Goal: Task Accomplishment & Management: Complete application form

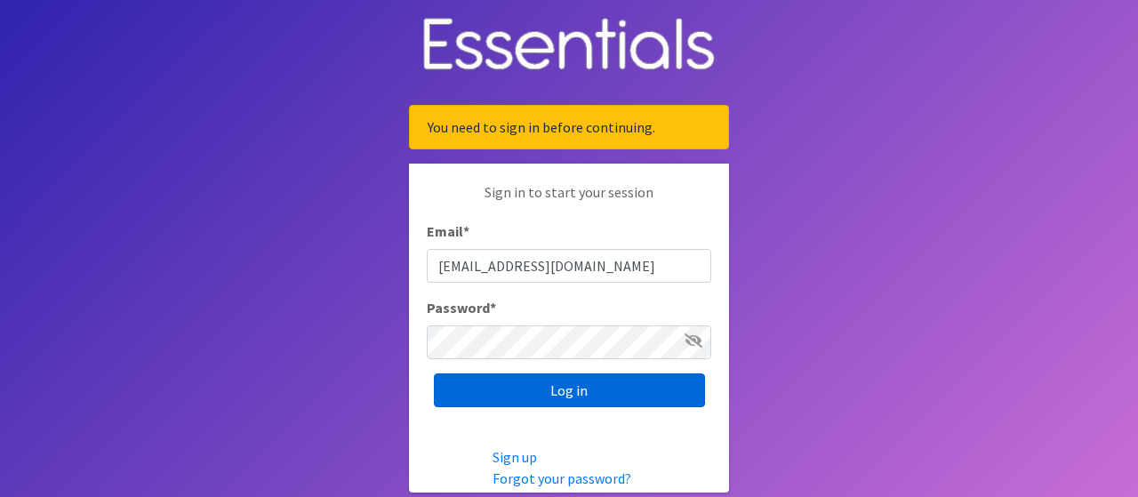
type input "[EMAIL_ADDRESS][DOMAIN_NAME]"
click at [607, 377] on input "Log in" at bounding box center [569, 390] width 271 height 34
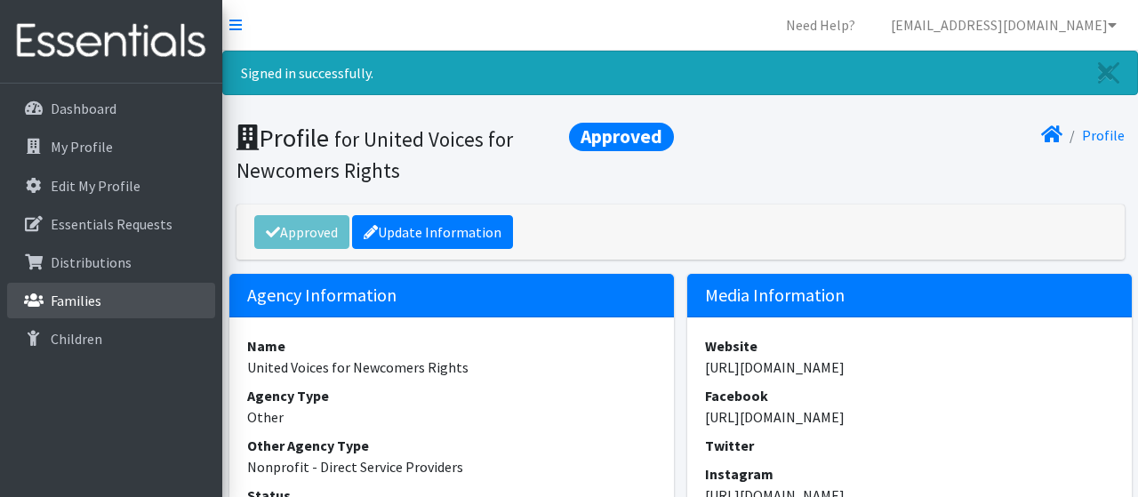
click at [133, 318] on li "Families" at bounding box center [111, 302] width 208 height 38
click at [121, 301] on link "Families" at bounding box center [111, 301] width 208 height 36
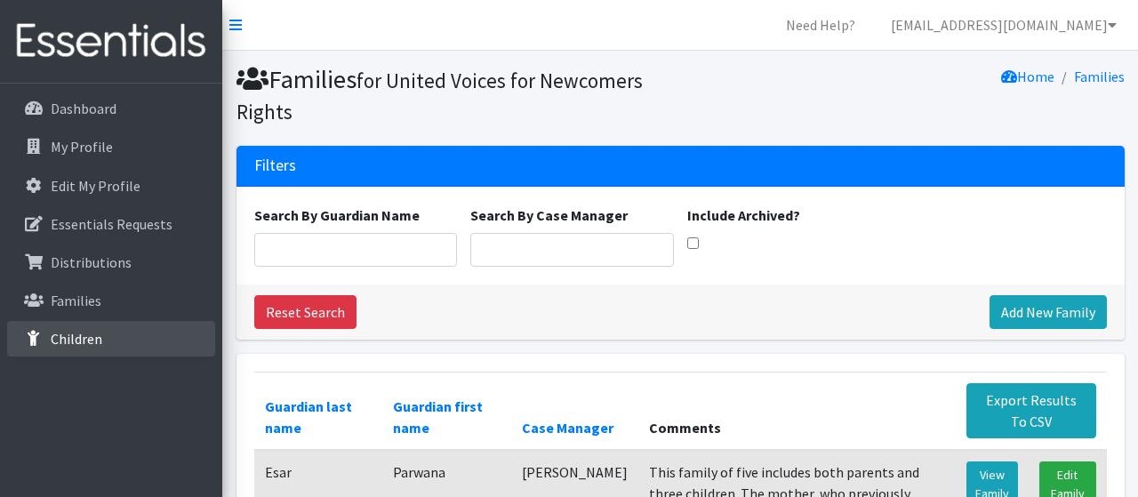
click at [108, 333] on link "Children" at bounding box center [111, 339] width 208 height 36
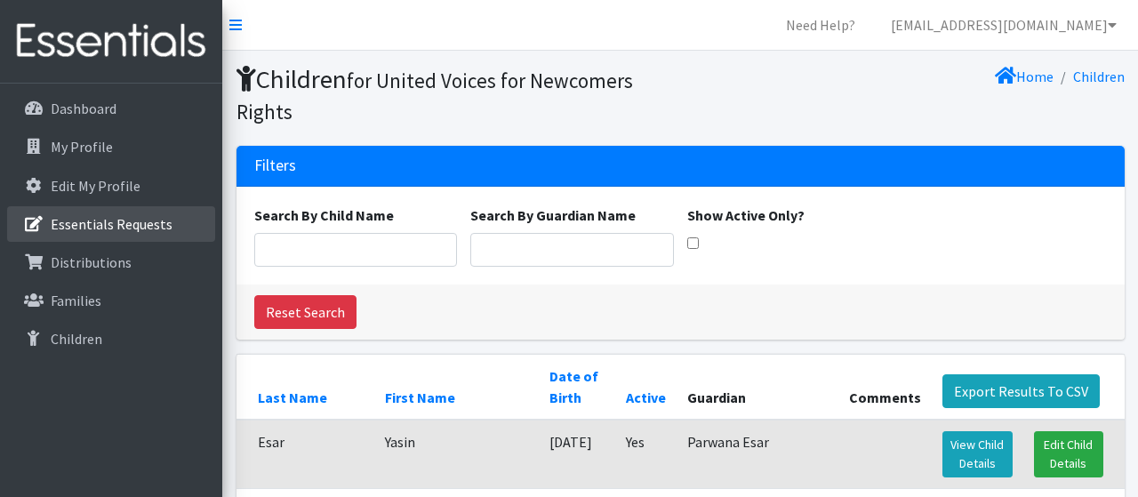
click at [102, 213] on link "Essentials Requests" at bounding box center [111, 224] width 208 height 36
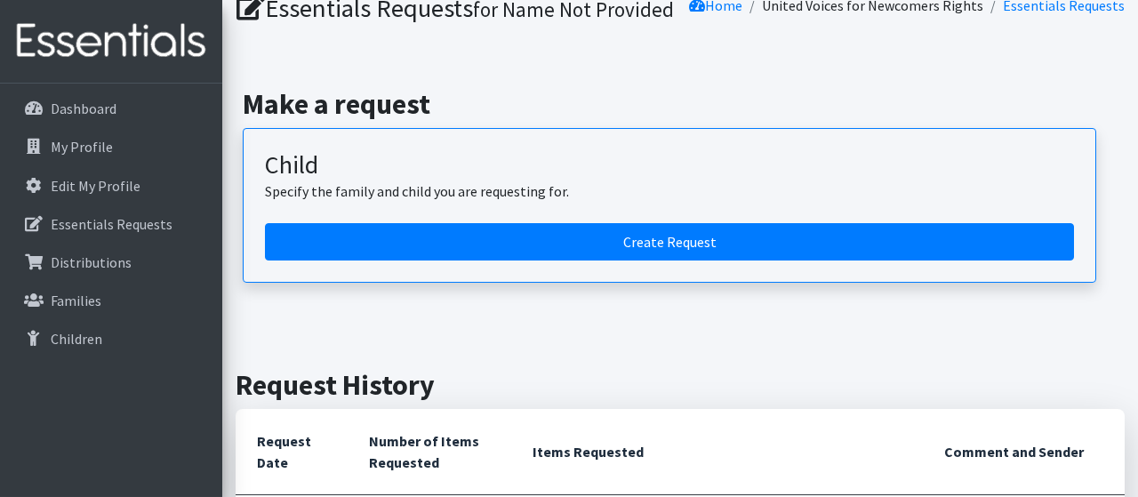
scroll to position [72, 0]
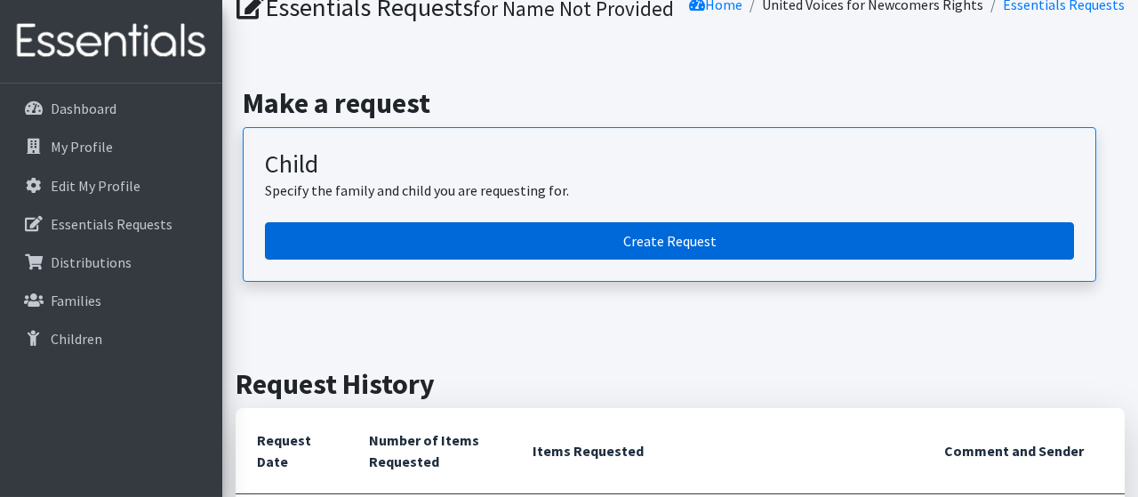
click at [673, 260] on link "Create Request" at bounding box center [669, 240] width 809 height 37
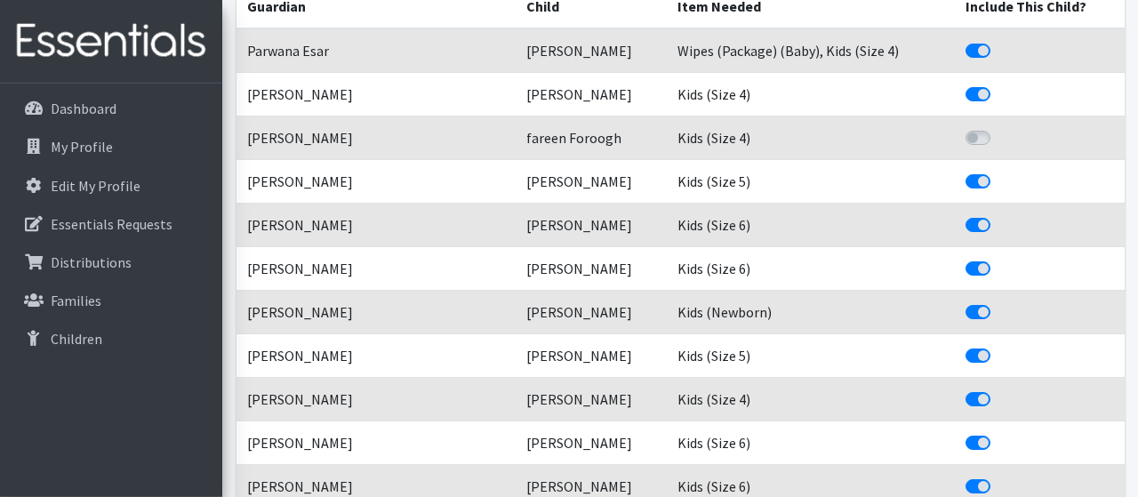
scroll to position [373, 0]
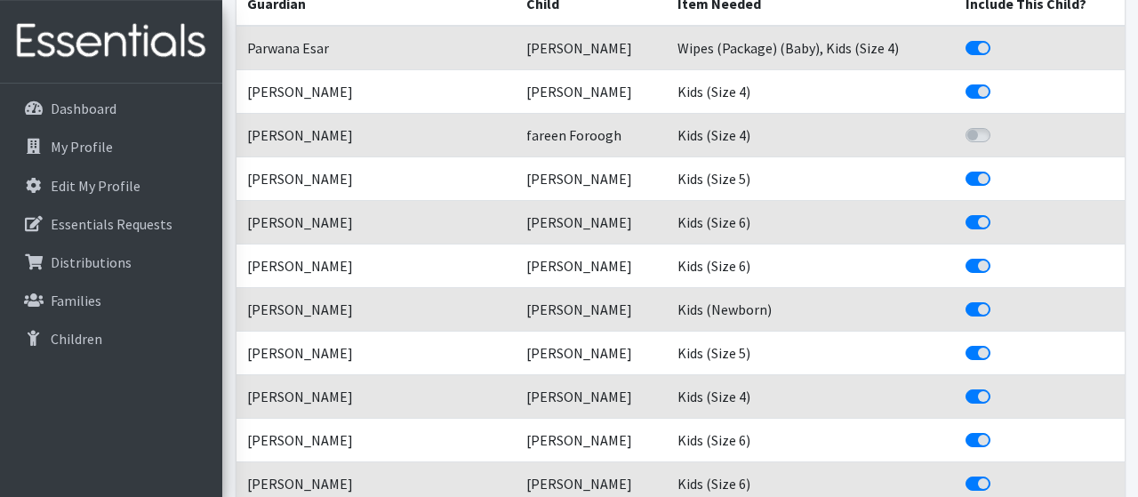
click at [998, 124] on label "Include This Child?" at bounding box center [998, 124] width 0 height 0
click at [974, 138] on input "Include This Child?" at bounding box center [973, 133] width 14 height 18
checkbox input "true"
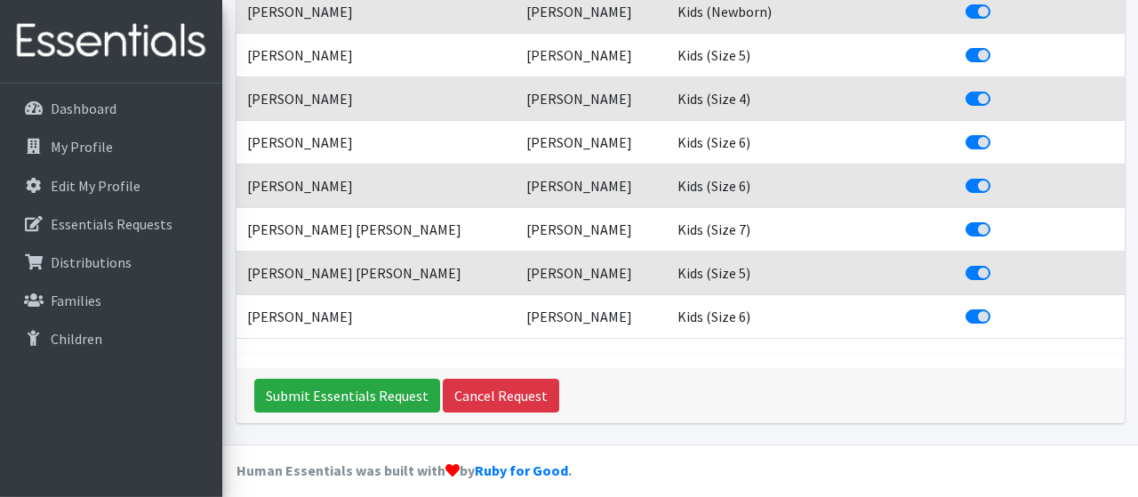
scroll to position [678, 0]
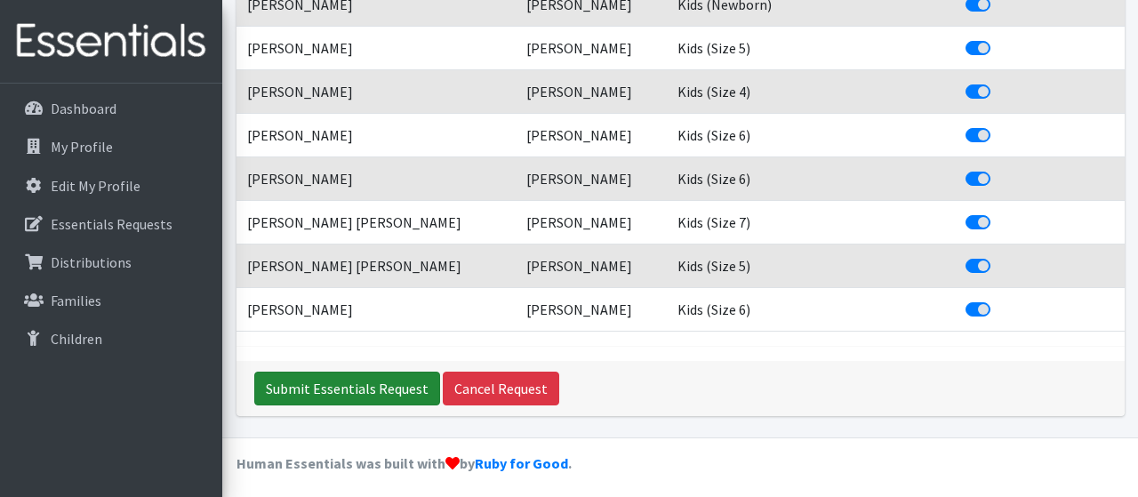
click at [362, 387] on input "Submit Essentials Request" at bounding box center [347, 389] width 186 height 34
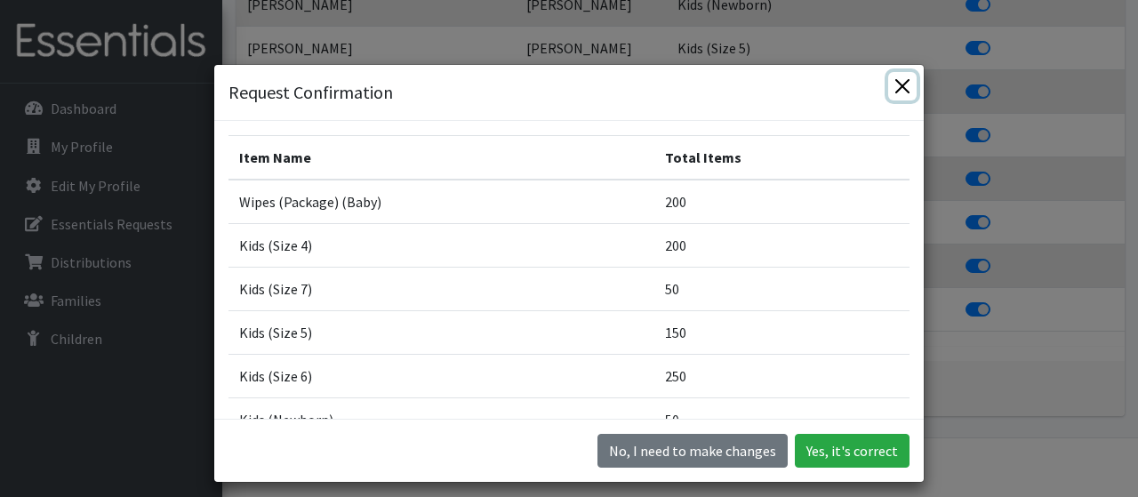
click at [908, 86] on button "Close" at bounding box center [902, 86] width 28 height 28
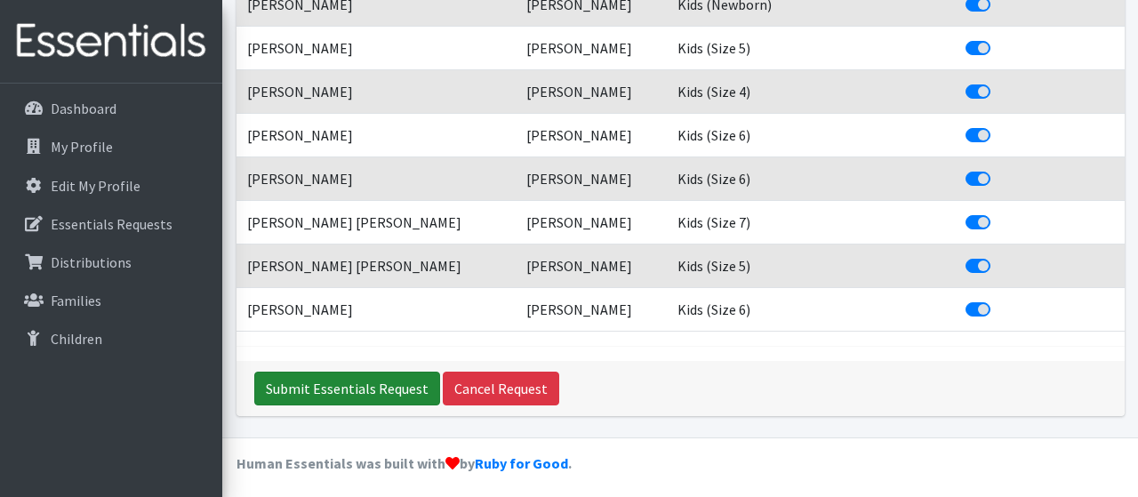
click at [319, 373] on input "Submit Essentials Request" at bounding box center [347, 389] width 186 height 34
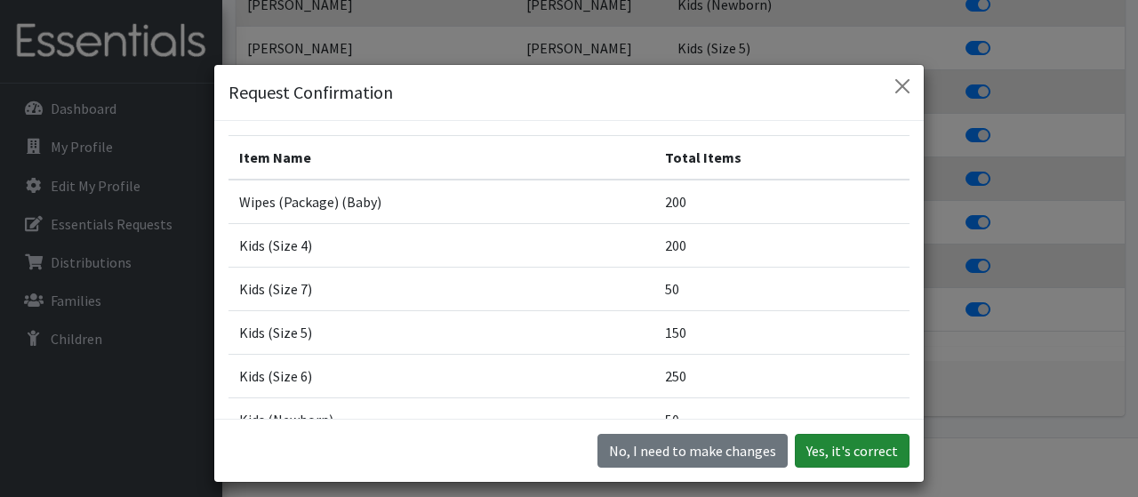
click at [843, 446] on button "Yes, it's correct" at bounding box center [852, 451] width 115 height 34
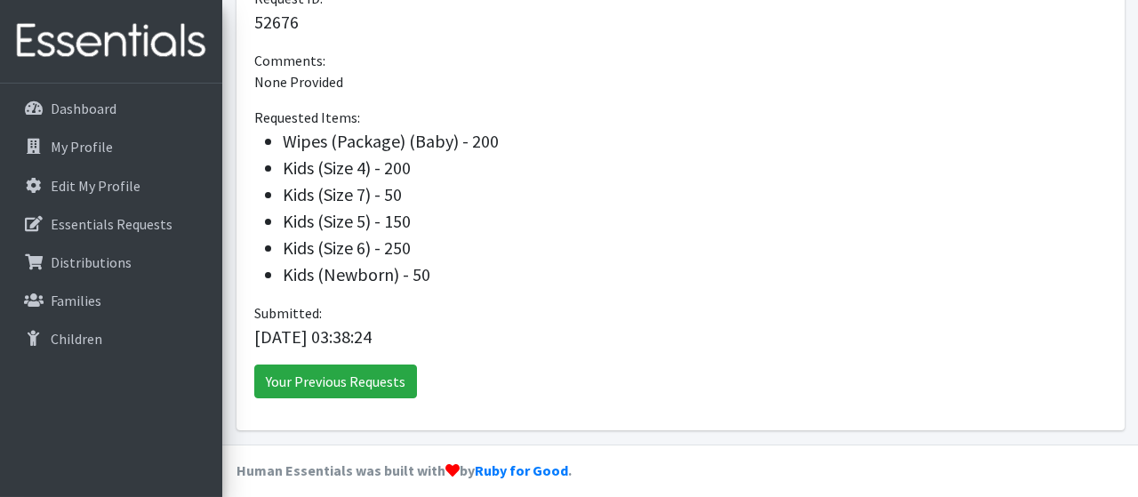
scroll to position [249, 0]
